Goal: Task Accomplishment & Management: Manage account settings

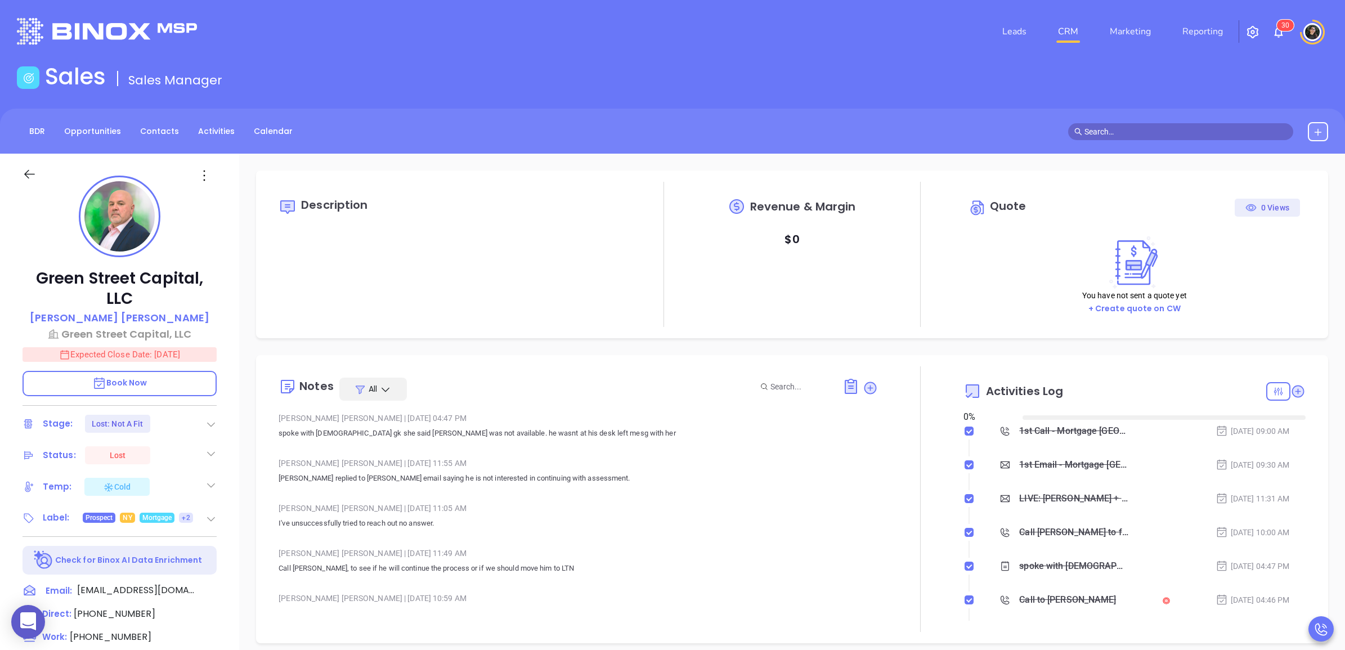
type input "[DATE]"
click at [1078, 38] on link "CRM" at bounding box center [1068, 31] width 29 height 23
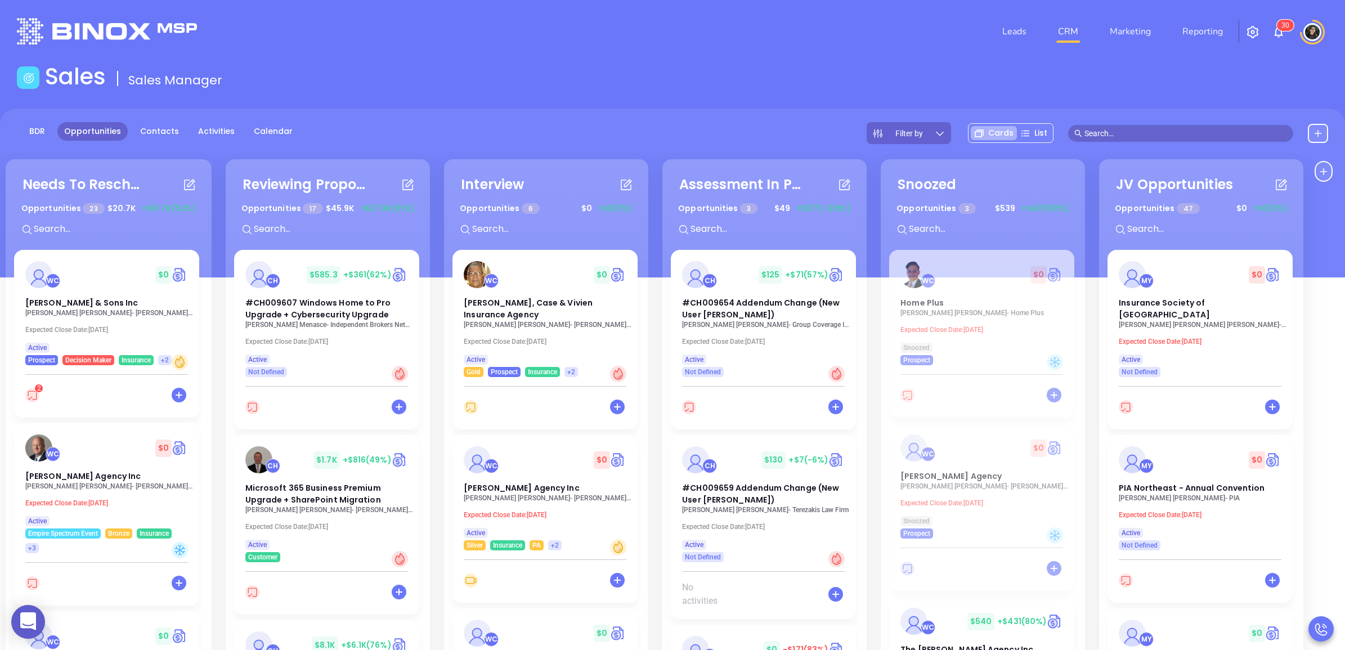
click at [615, 51] on header "Leads CRM Marketing Reporting 3 0 Financial Leads Leads" at bounding box center [672, 31] width 1311 height 63
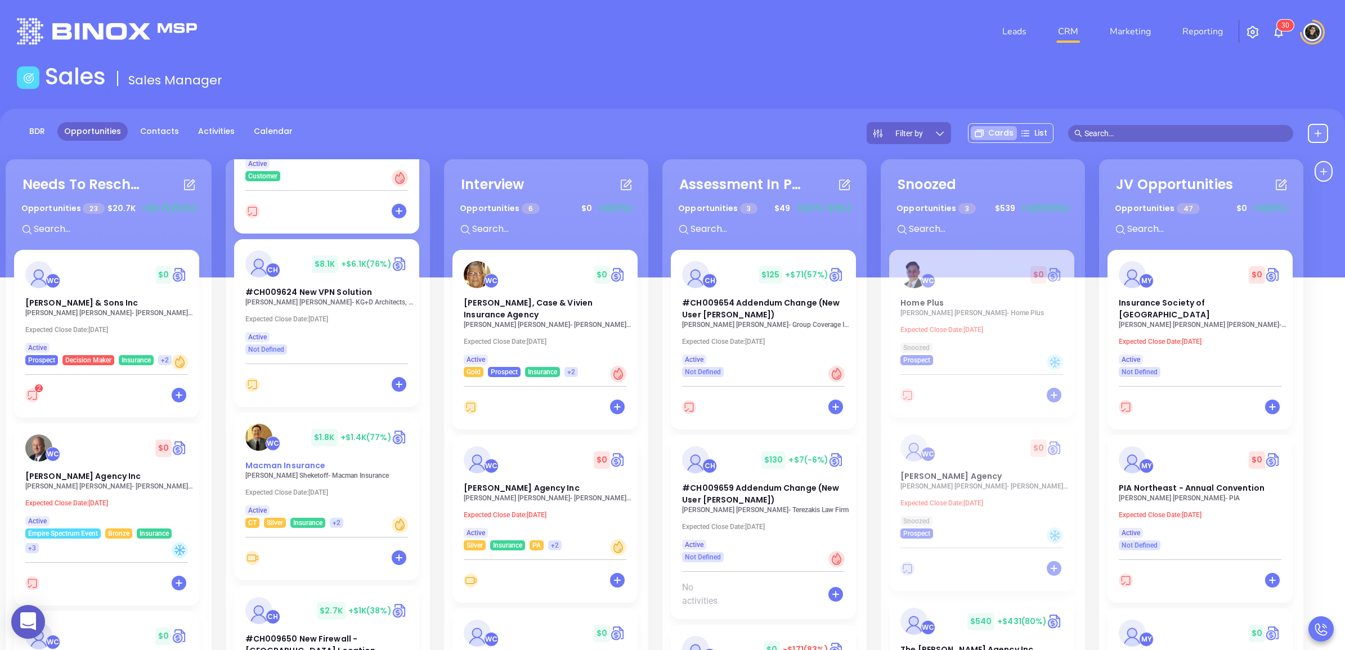
click at [283, 451] on div "WC $ 1.8K +$1.4K (77%) Macman Insurance" at bounding box center [327, 448] width 176 height 48
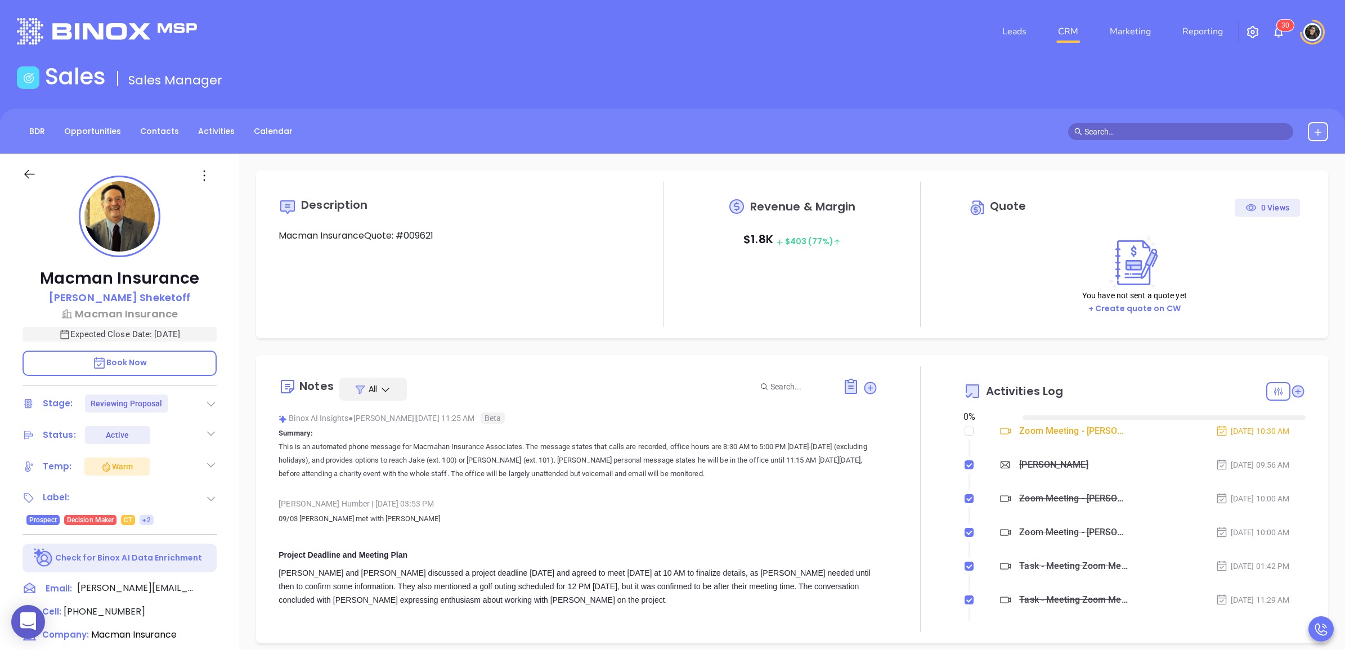
type input "[DATE]"
type input "[PERSON_NAME]"
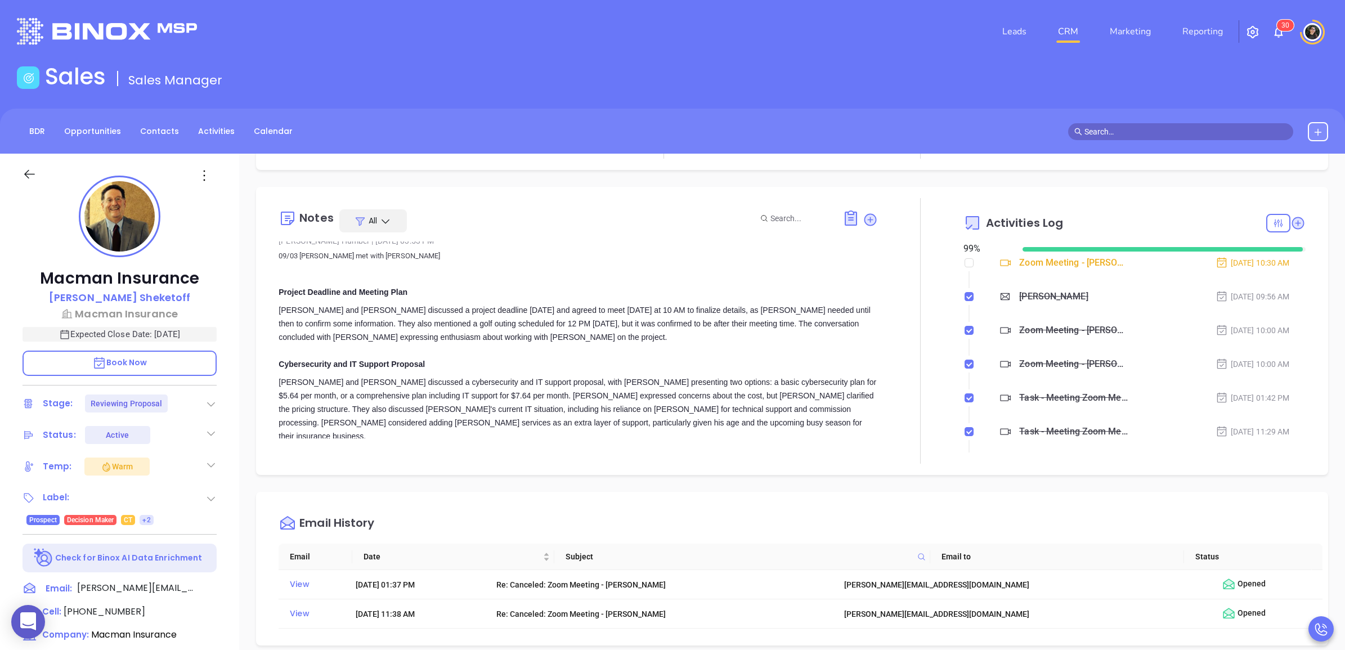
scroll to position [0, 0]
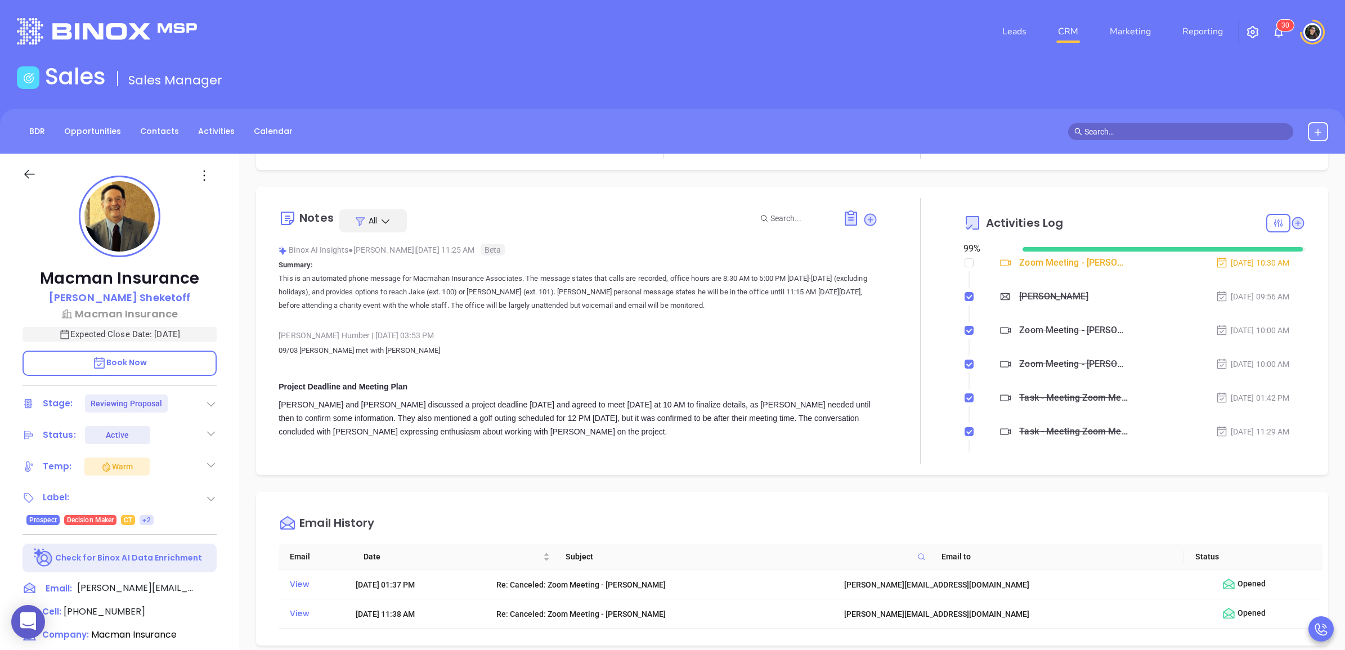
click at [1073, 35] on link "CRM" at bounding box center [1068, 31] width 29 height 23
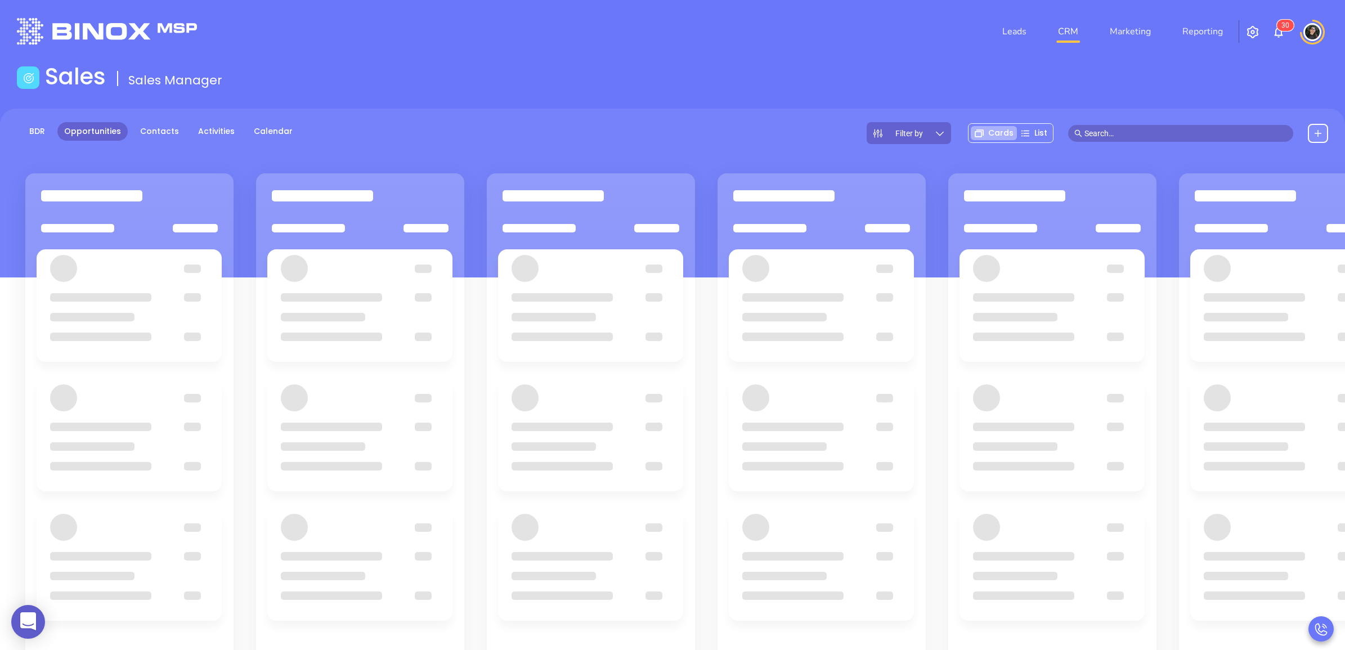
click at [924, 79] on div "Sales Sales Manager" at bounding box center [672, 79] width 1325 height 32
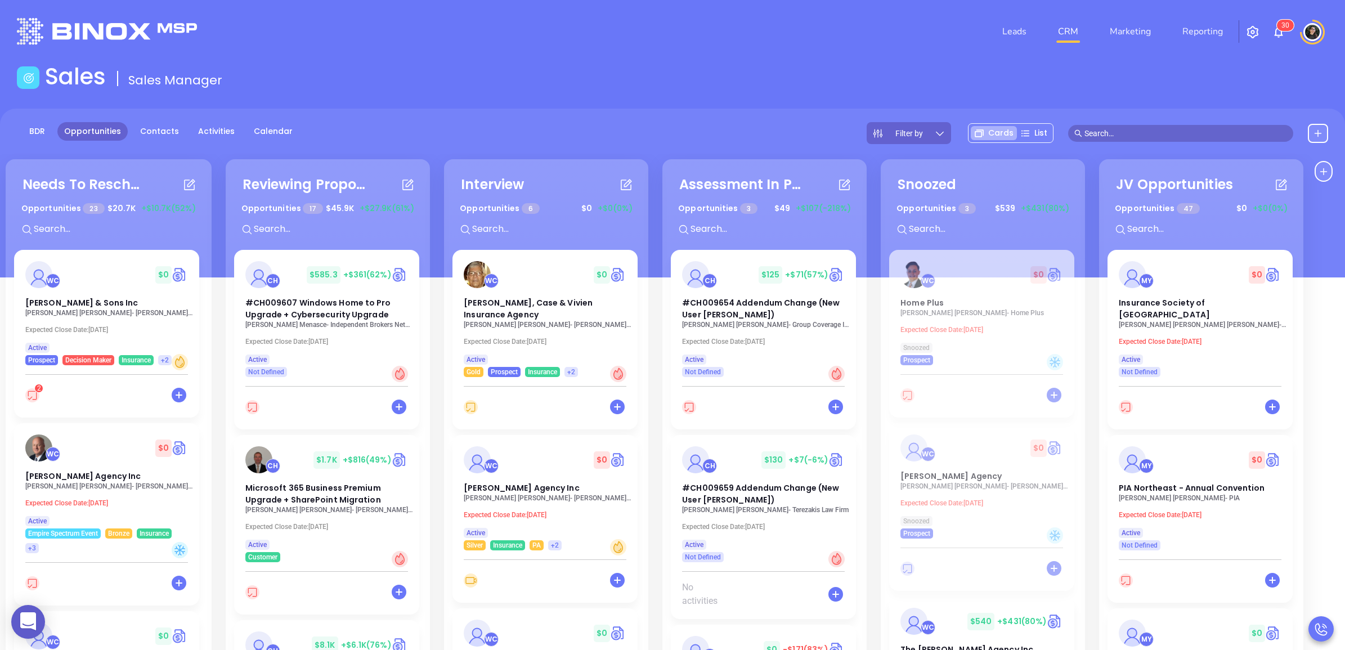
click at [477, 500] on p "[PERSON_NAME] Agency Inc" at bounding box center [548, 498] width 169 height 8
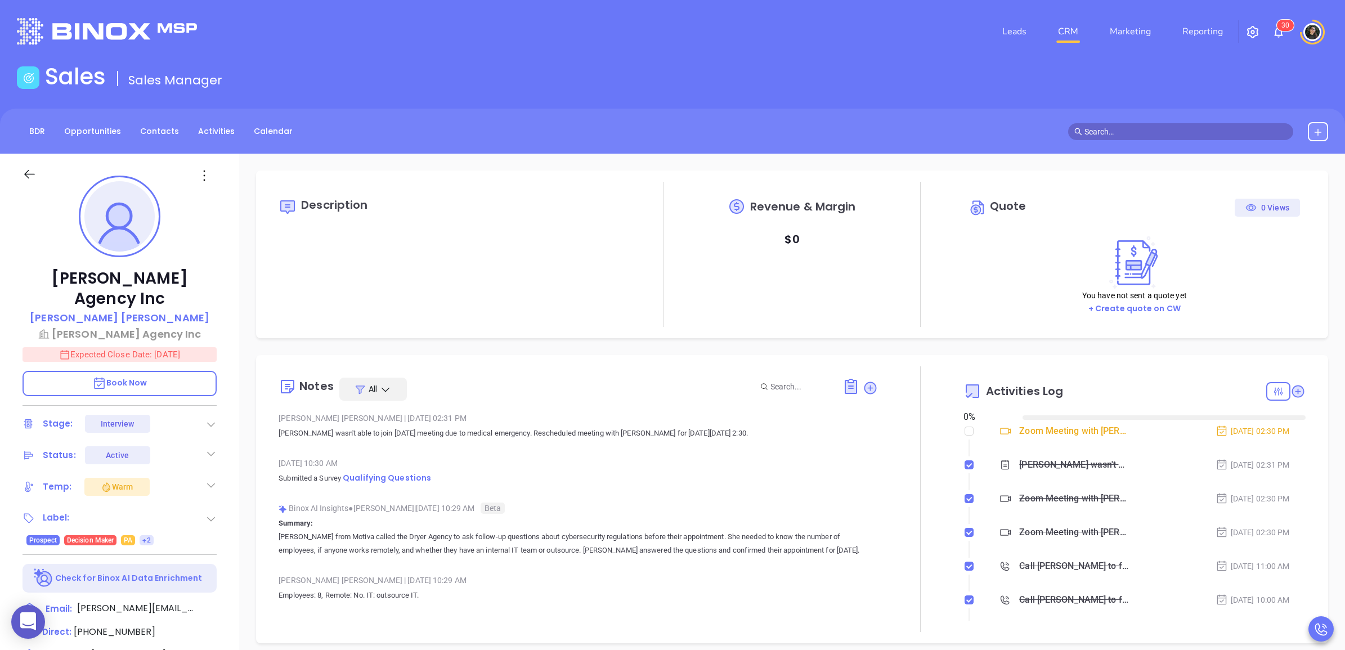
type input "[DATE]"
type input "[PERSON_NAME]"
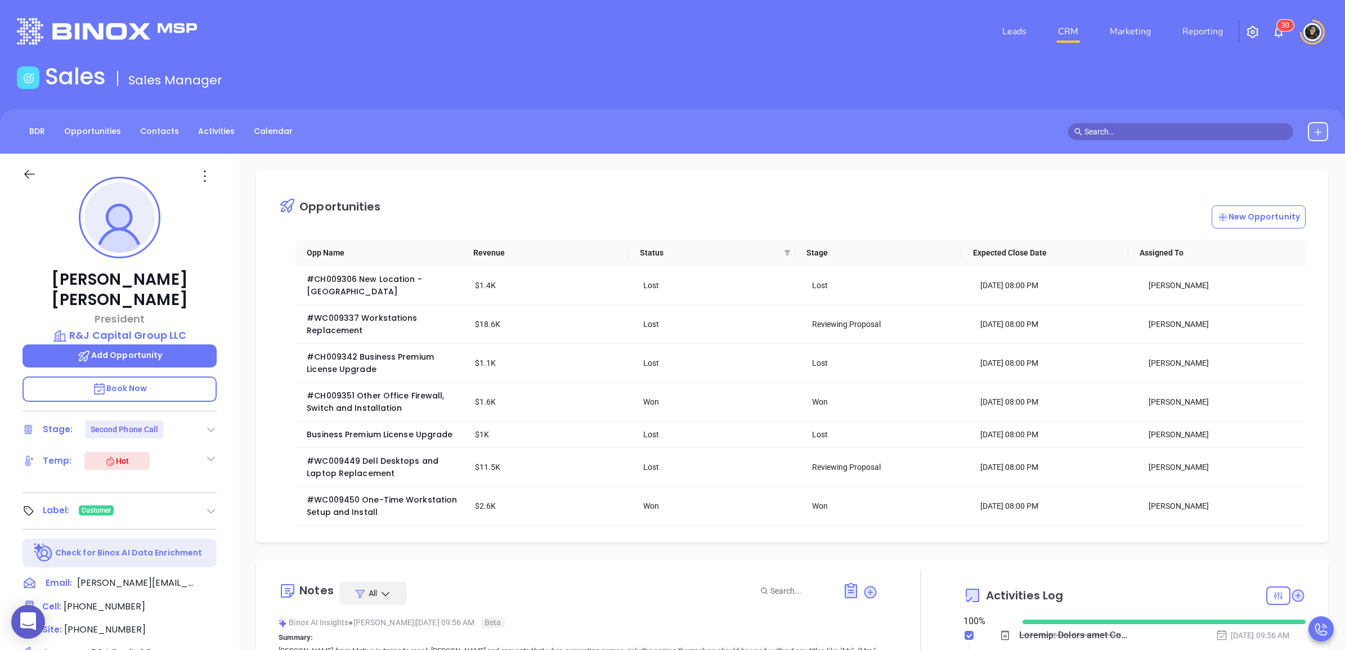
scroll to position [327, 0]
